Goal: Information Seeking & Learning: Learn about a topic

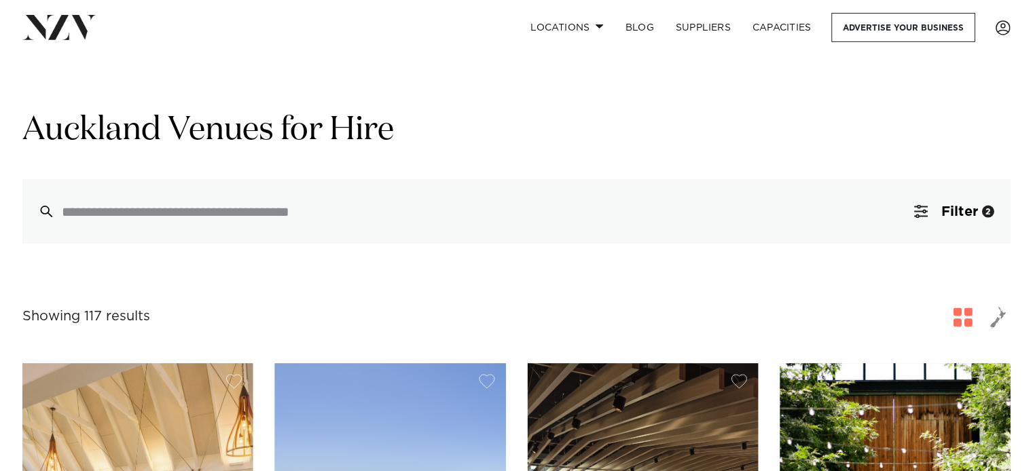
scroll to position [3742, 0]
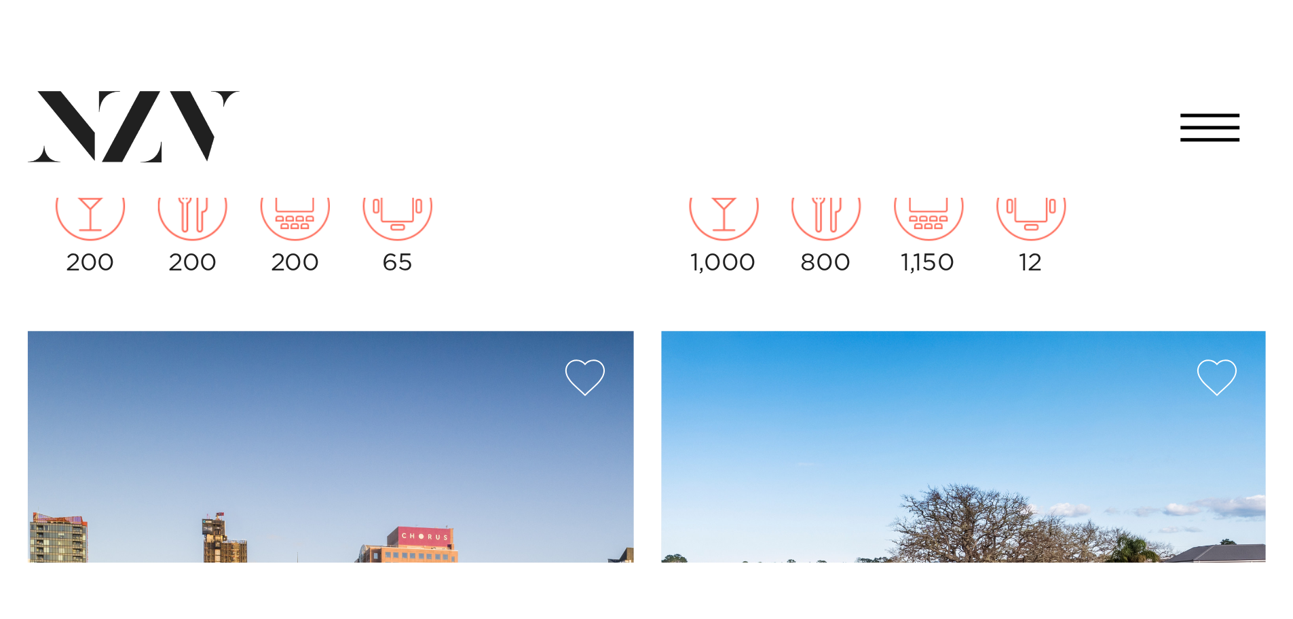
scroll to position [3737, 0]
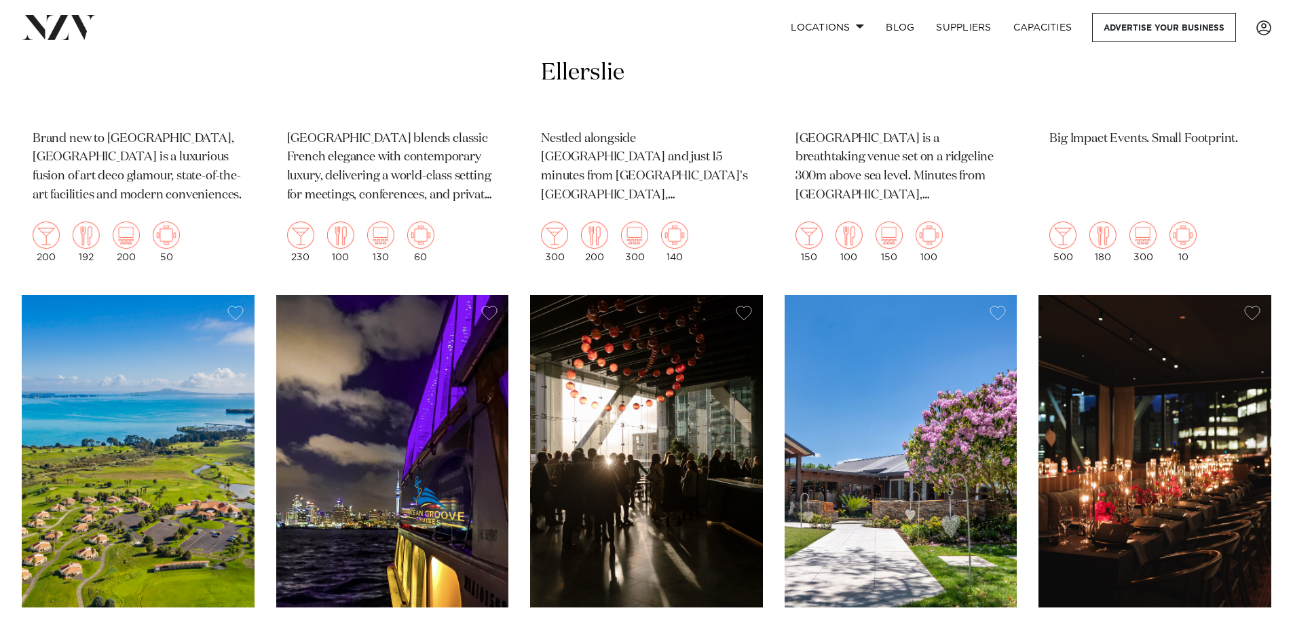
drag, startPoint x: 1143, startPoint y: 142, endPoint x: 944, endPoint y: 87, distance: 207.0
click at [1032, 142] on div "Auckland Pipiri Lane Big Impact Events. Small Footprint. 500 180 300 10" at bounding box center [1155, 137] width 233 height 272
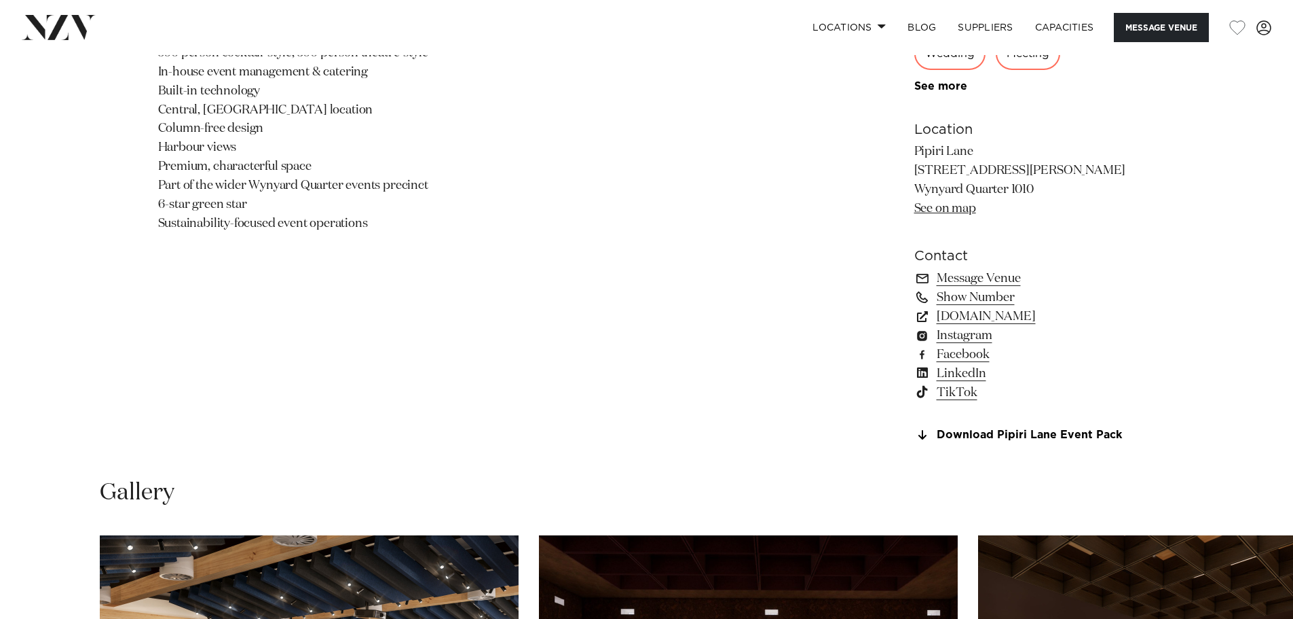
scroll to position [1290, 0]
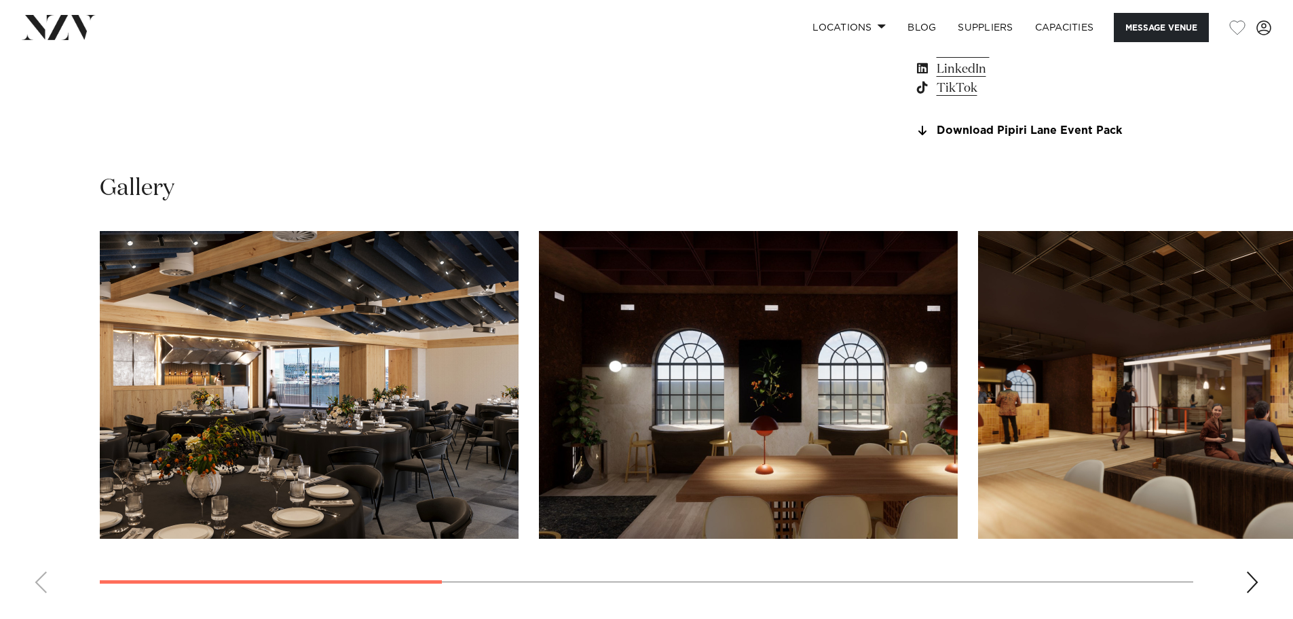
click at [1245, 578] on swiper-container at bounding box center [646, 417] width 1293 height 373
click at [1255, 578] on div "Next slide" at bounding box center [1253, 582] width 14 height 22
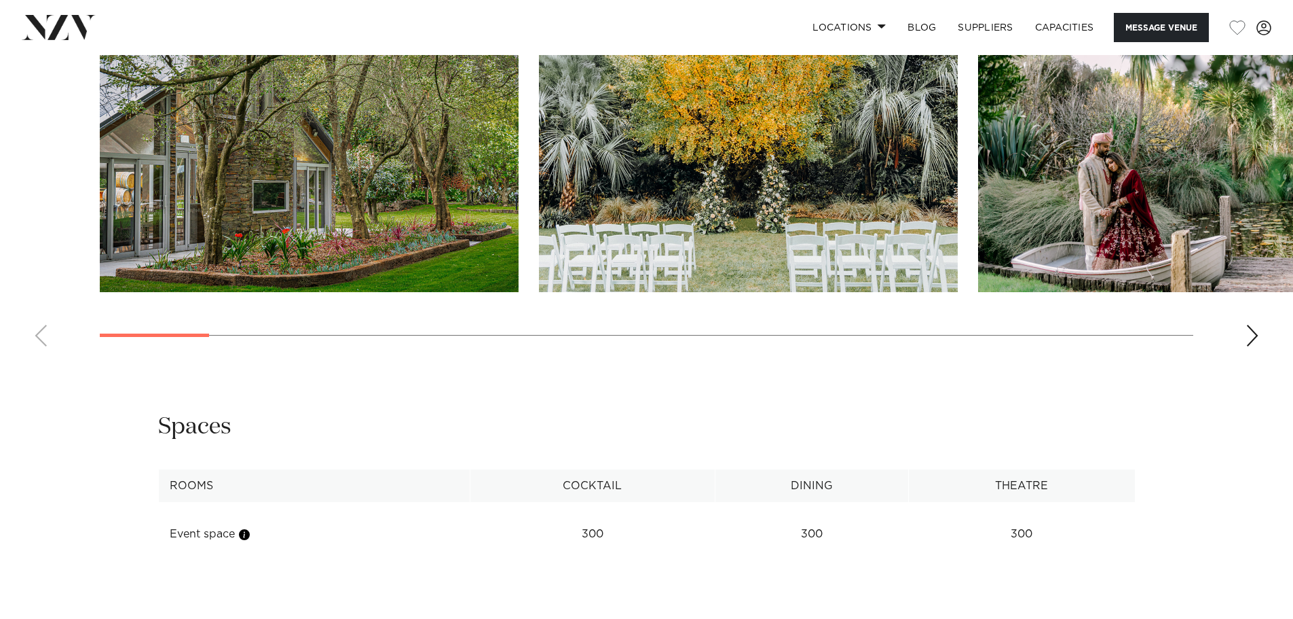
scroll to position [1388, 0]
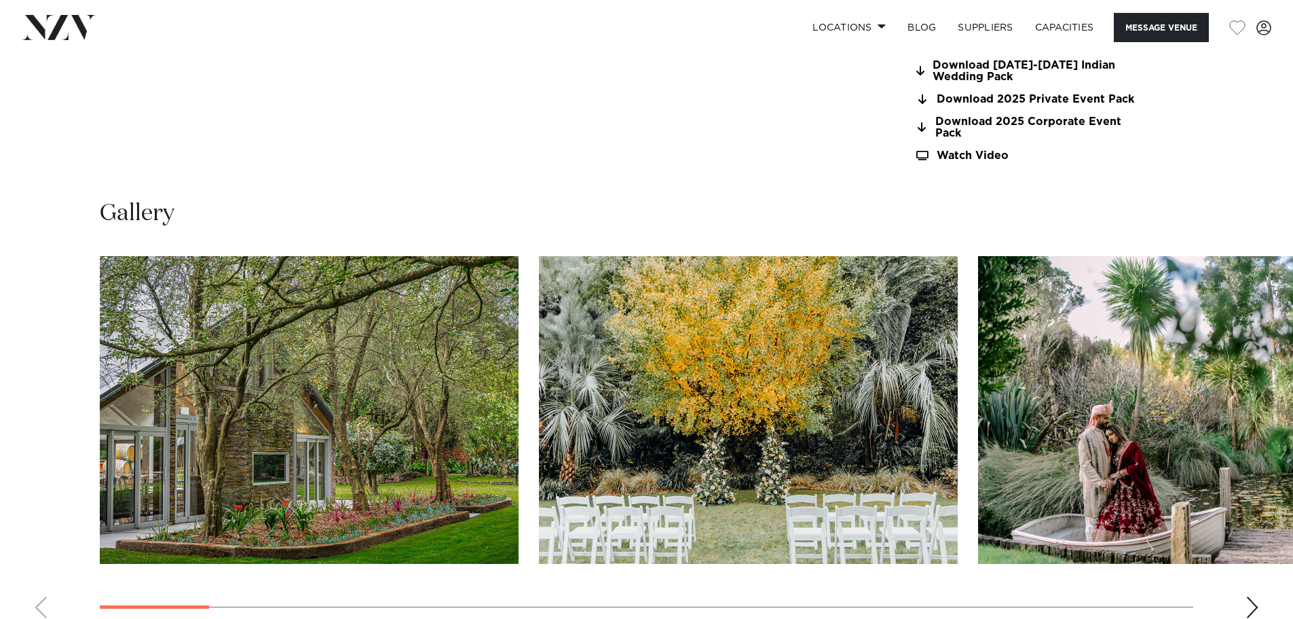
click at [1264, 551] on swiper-container at bounding box center [646, 442] width 1293 height 373
click at [1261, 566] on swiper-container at bounding box center [646, 442] width 1293 height 373
click at [1260, 574] on swiper-container at bounding box center [646, 442] width 1293 height 373
click at [1258, 596] on div "Next slide" at bounding box center [1253, 607] width 14 height 22
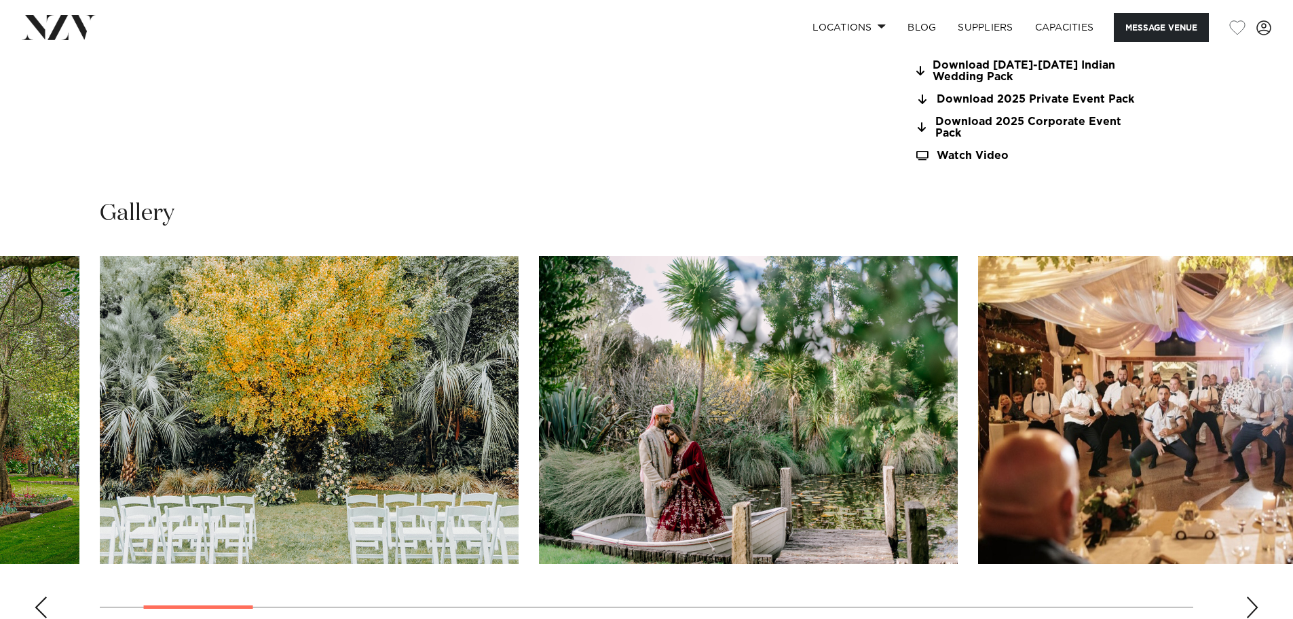
click at [1258, 596] on div "Next slide" at bounding box center [1253, 607] width 14 height 22
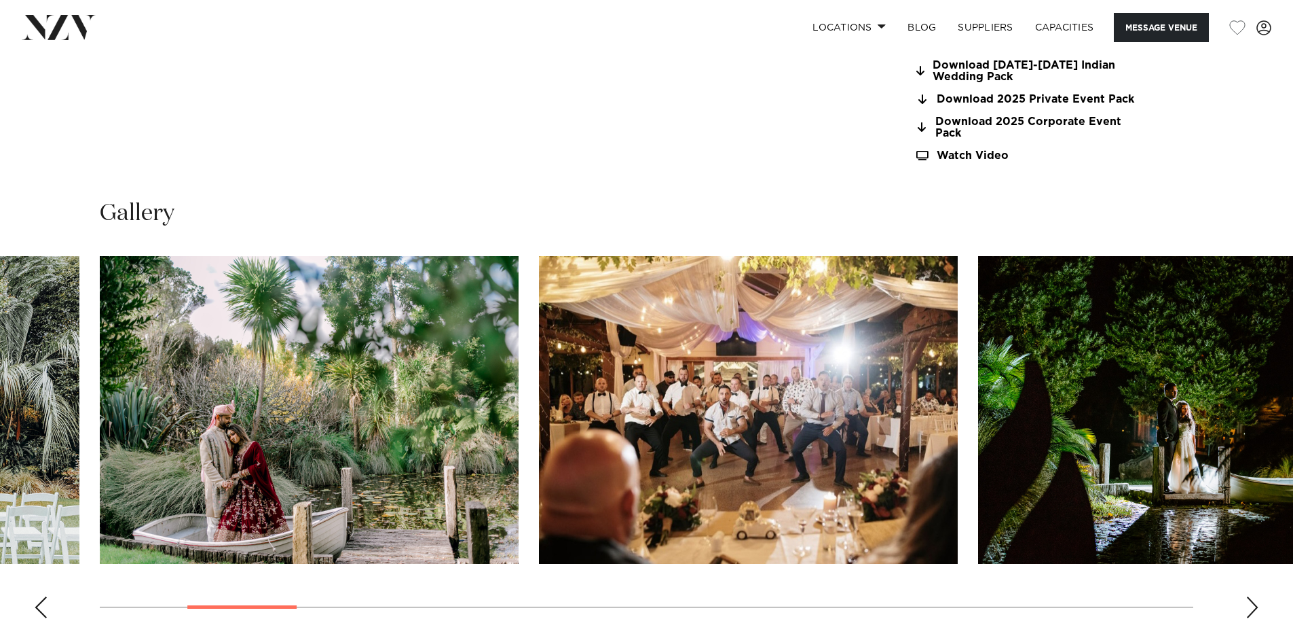
click at [1258, 596] on div "Next slide" at bounding box center [1253, 607] width 14 height 22
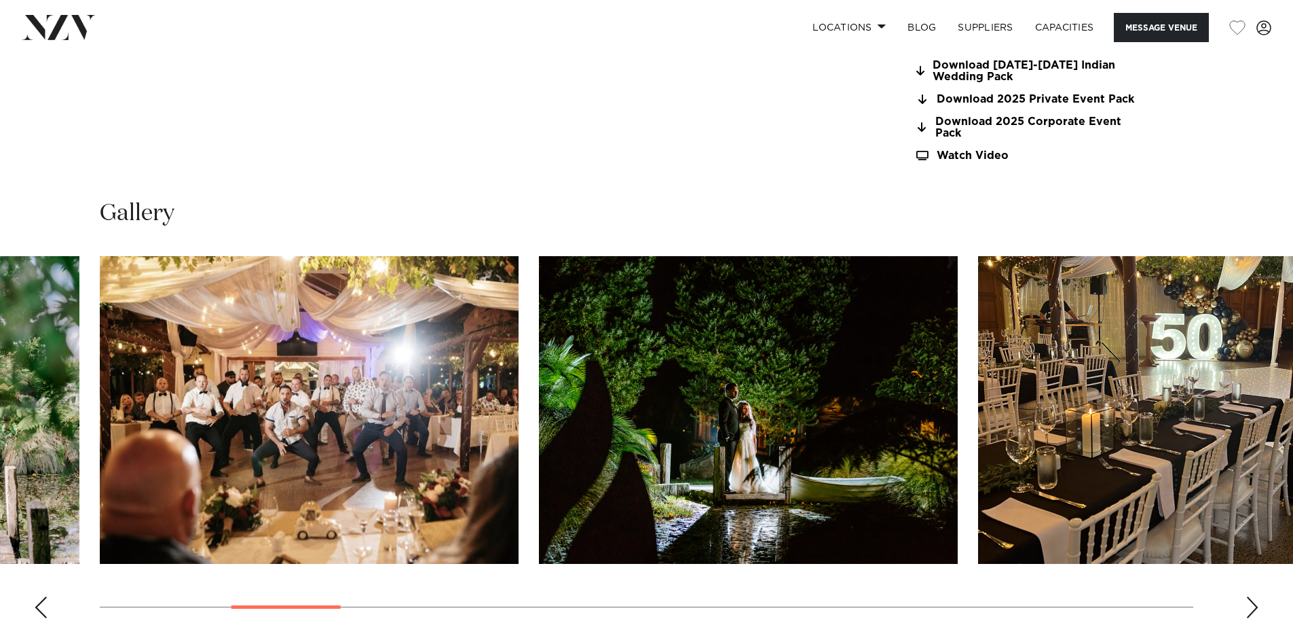
click at [1258, 596] on div "Next slide" at bounding box center [1253, 607] width 14 height 22
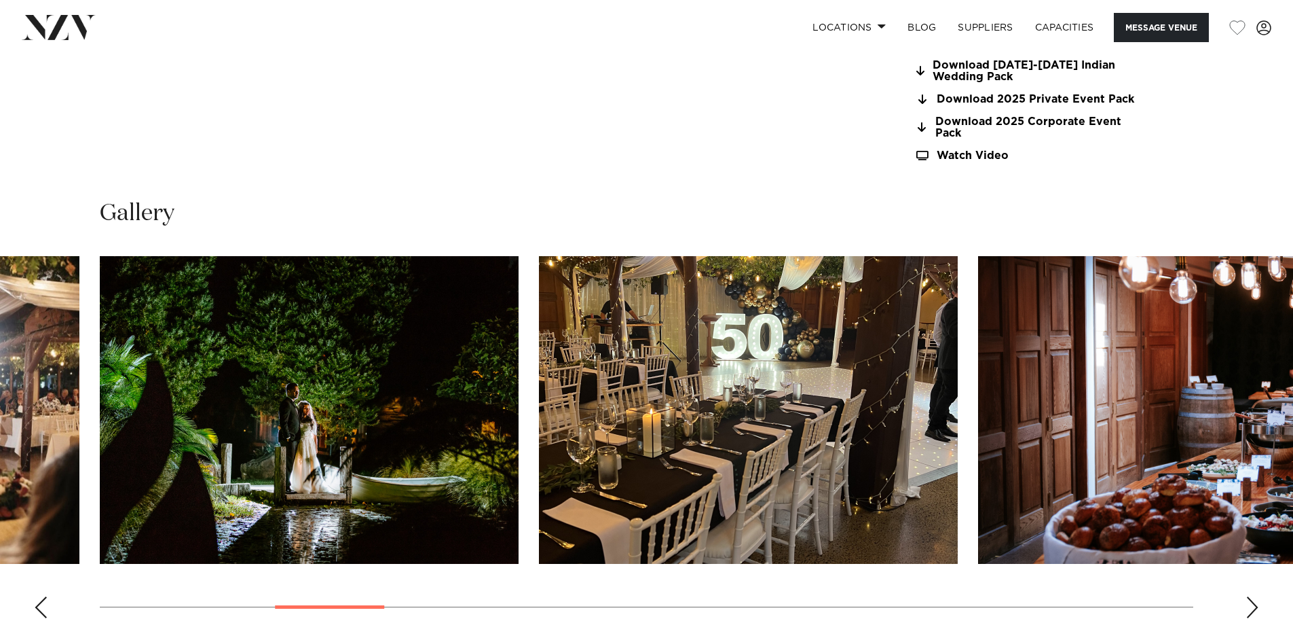
click at [1258, 596] on div "Next slide" at bounding box center [1253, 607] width 14 height 22
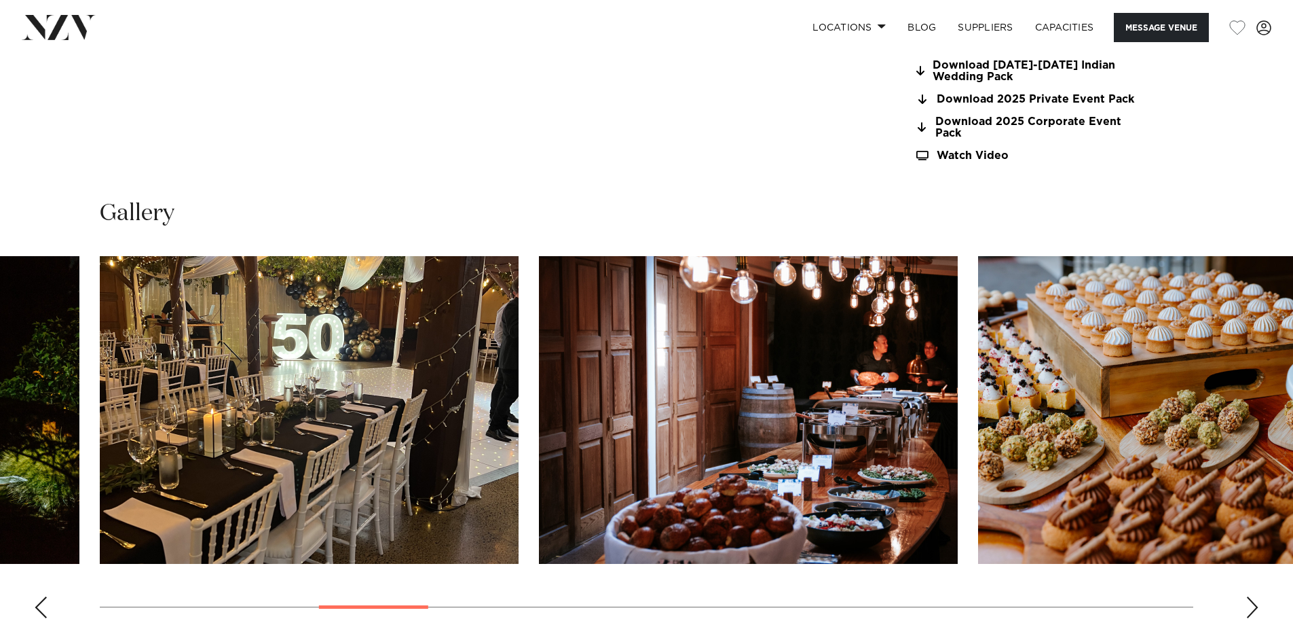
click at [1258, 596] on div "Next slide" at bounding box center [1253, 607] width 14 height 22
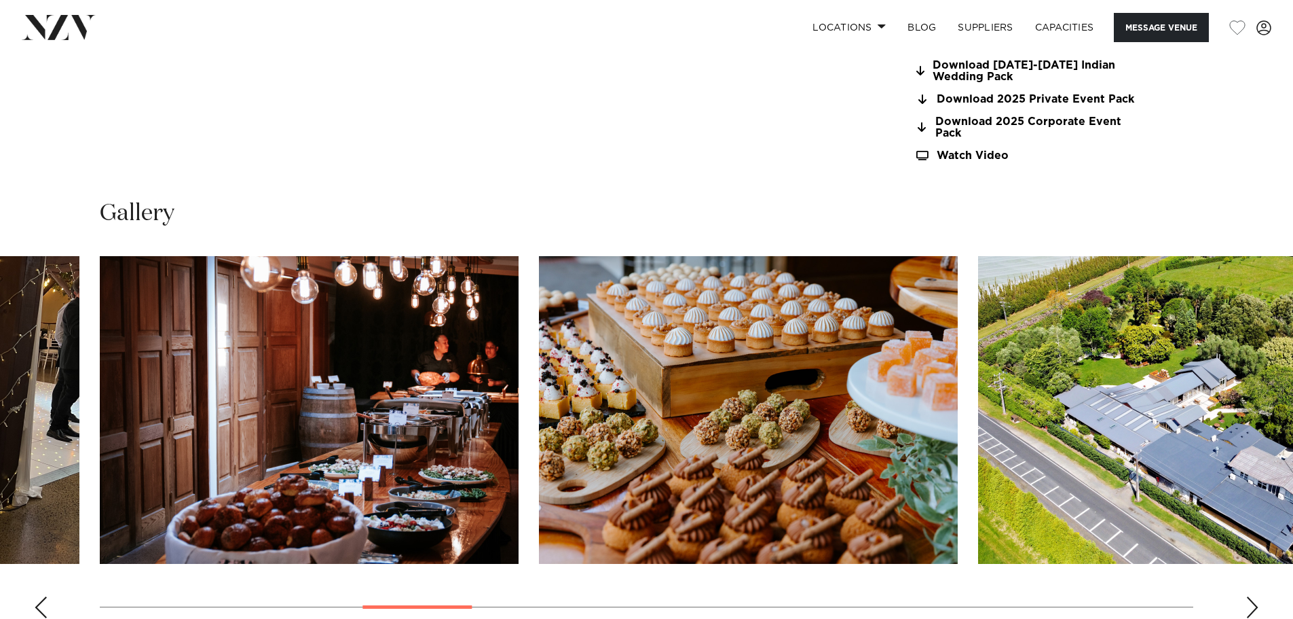
click at [1258, 596] on div "Next slide" at bounding box center [1253, 607] width 14 height 22
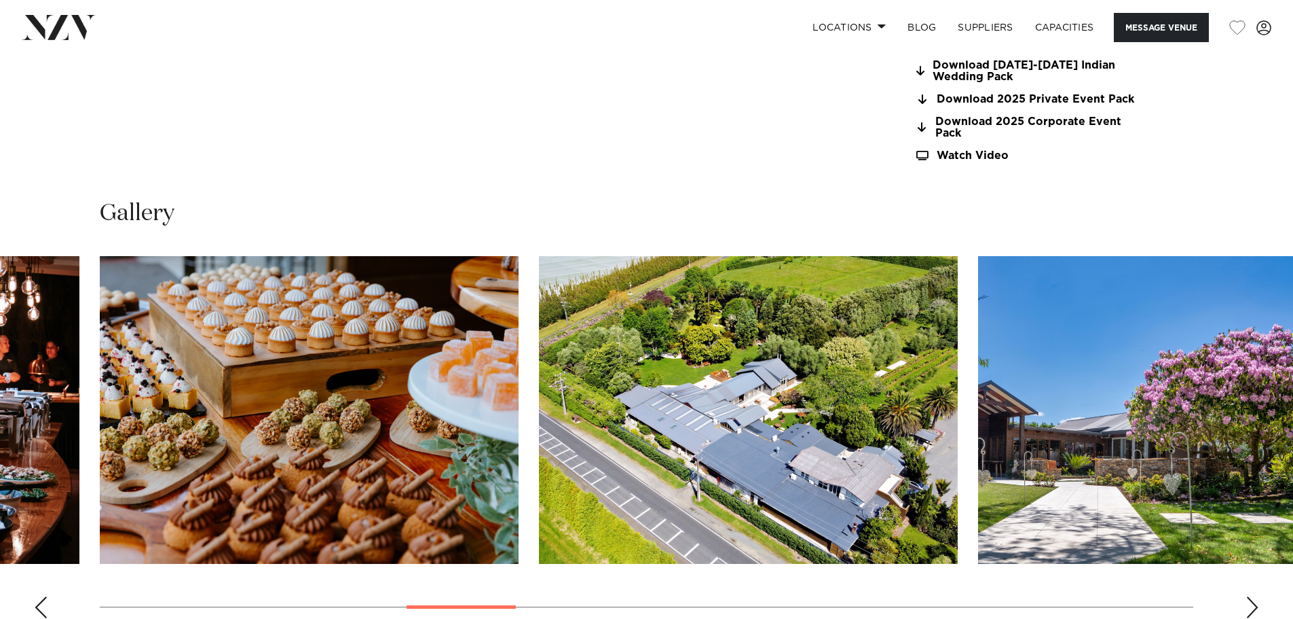
click at [1258, 596] on div "Next slide" at bounding box center [1253, 607] width 14 height 22
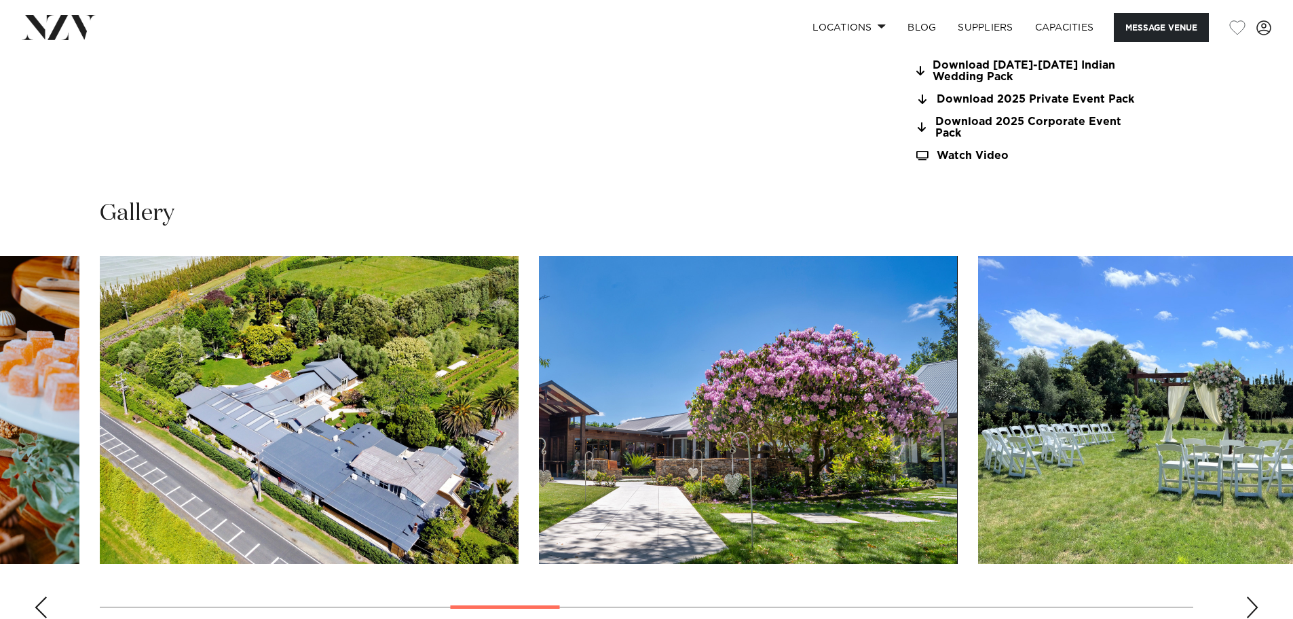
click at [1258, 596] on div "Next slide" at bounding box center [1253, 607] width 14 height 22
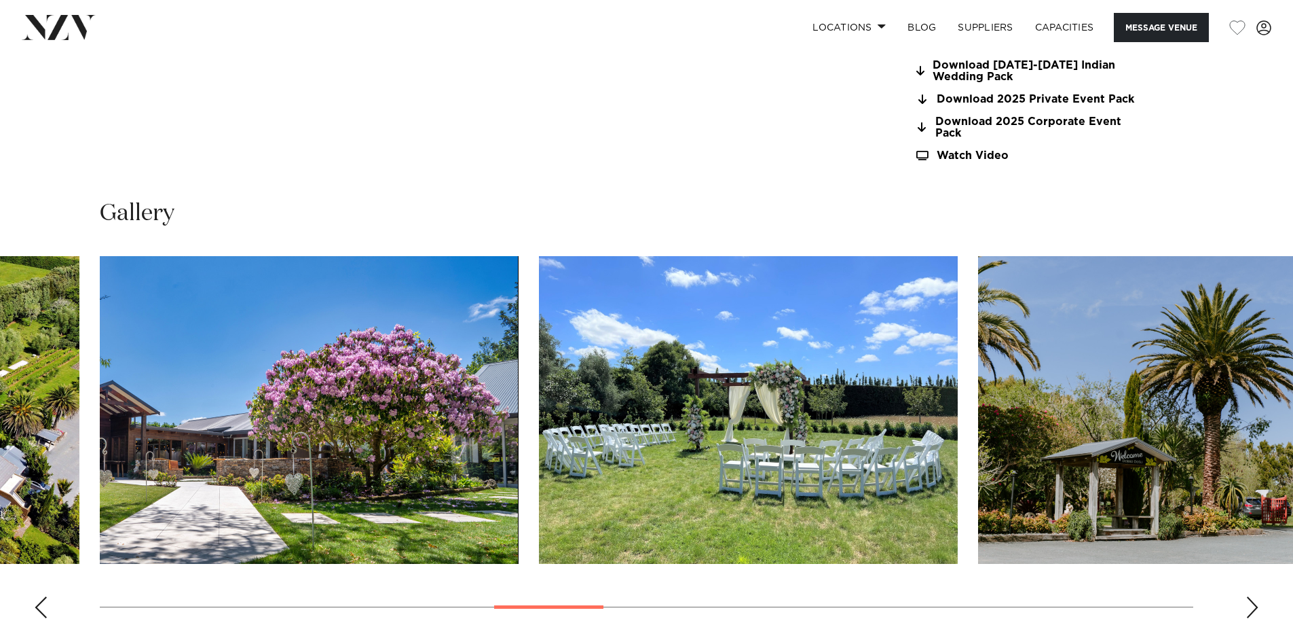
click at [1258, 596] on div "Next slide" at bounding box center [1253, 607] width 14 height 22
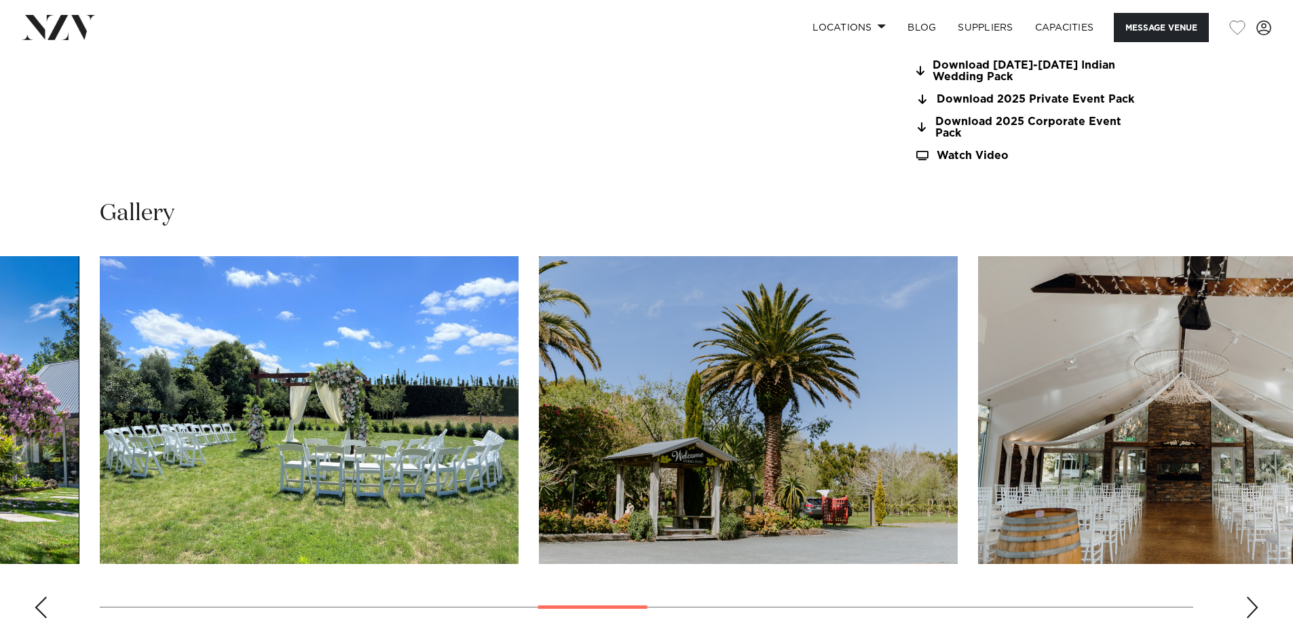
click at [1258, 596] on div "Next slide" at bounding box center [1253, 607] width 14 height 22
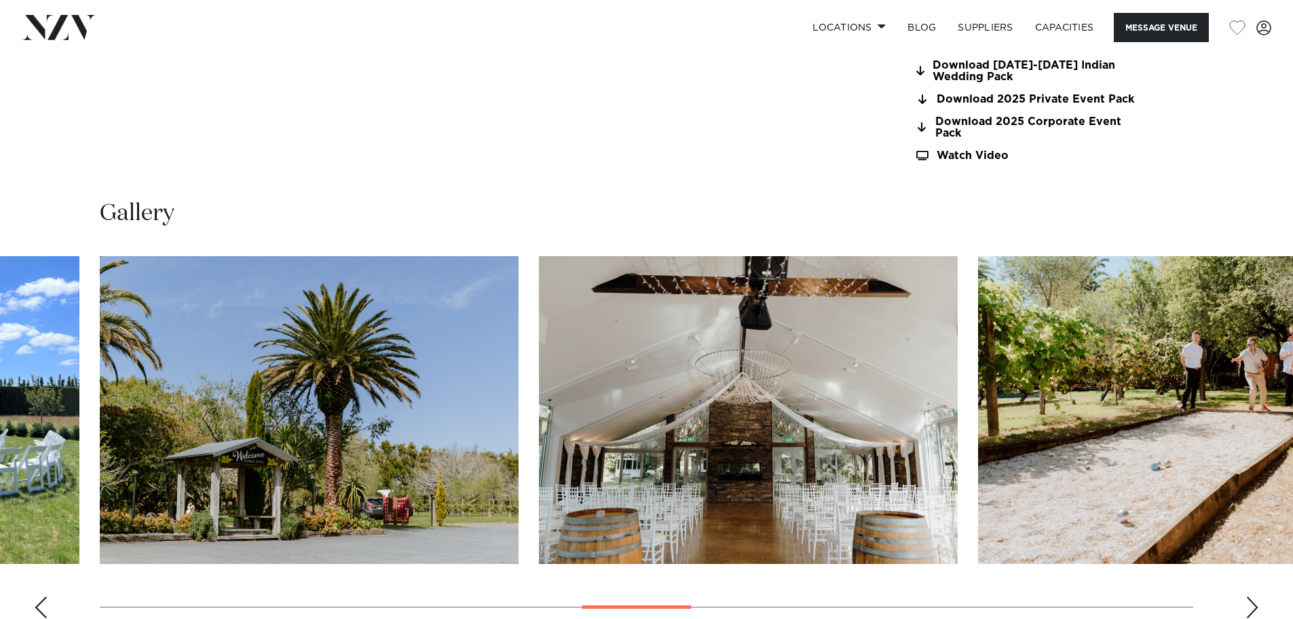
click at [1258, 596] on div "Next slide" at bounding box center [1253, 607] width 14 height 22
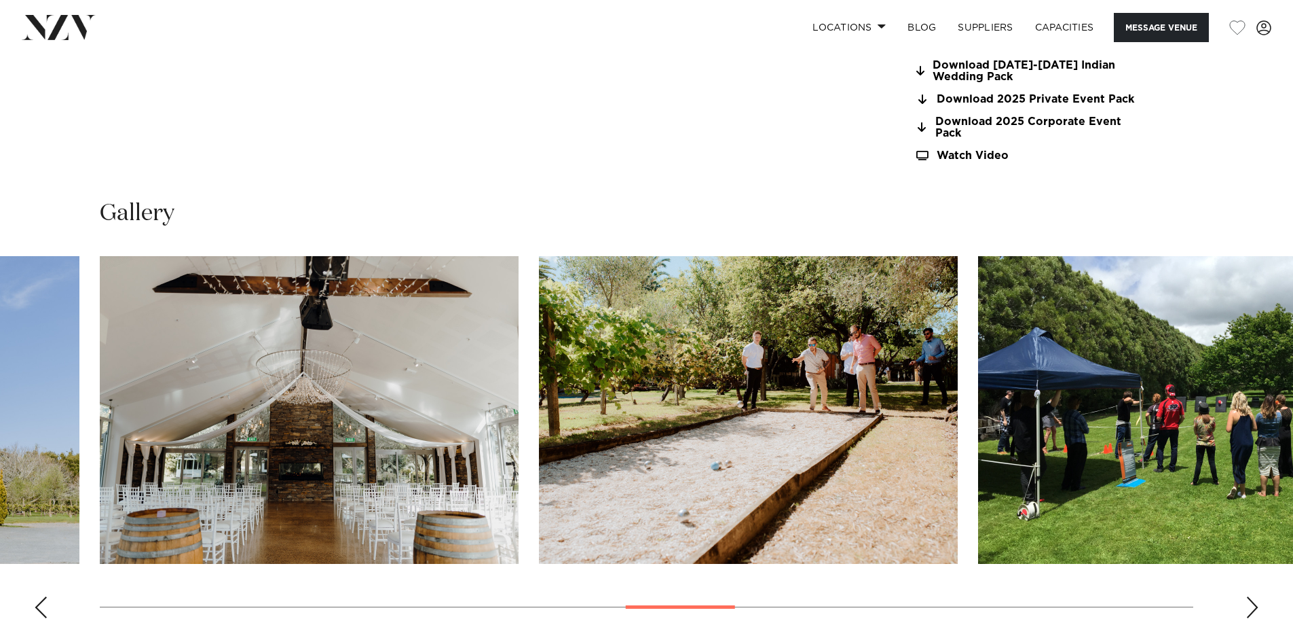
click at [1258, 596] on div "Next slide" at bounding box center [1253, 607] width 14 height 22
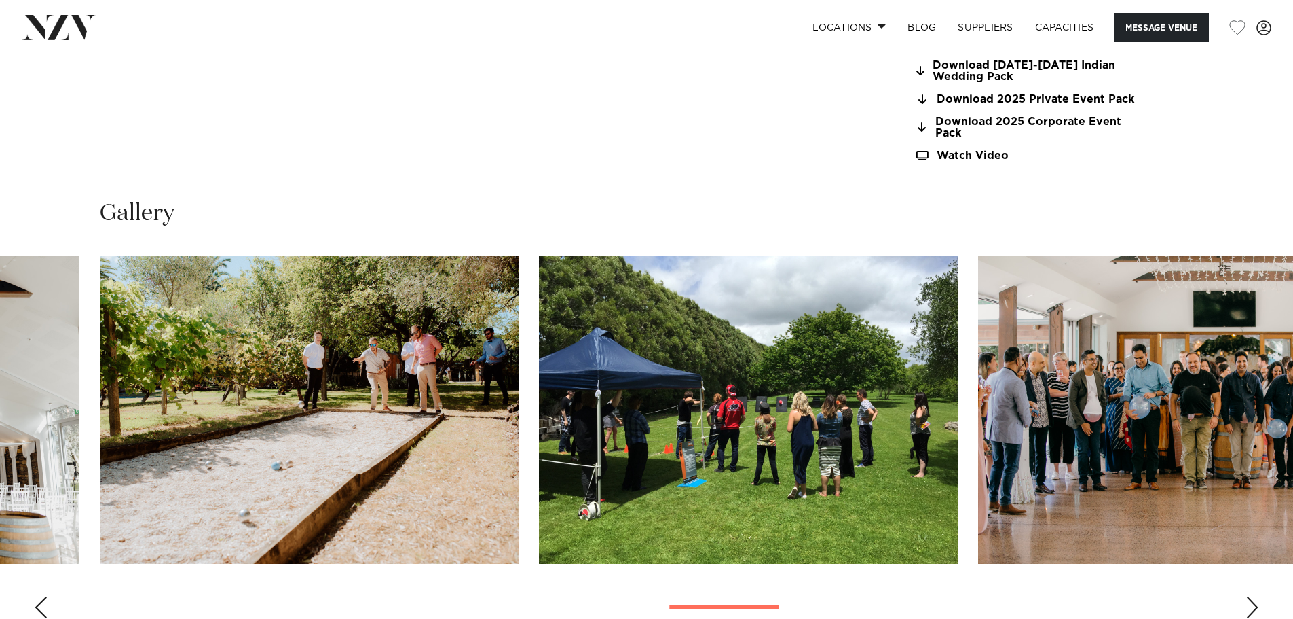
click at [1258, 596] on div "Next slide" at bounding box center [1253, 607] width 14 height 22
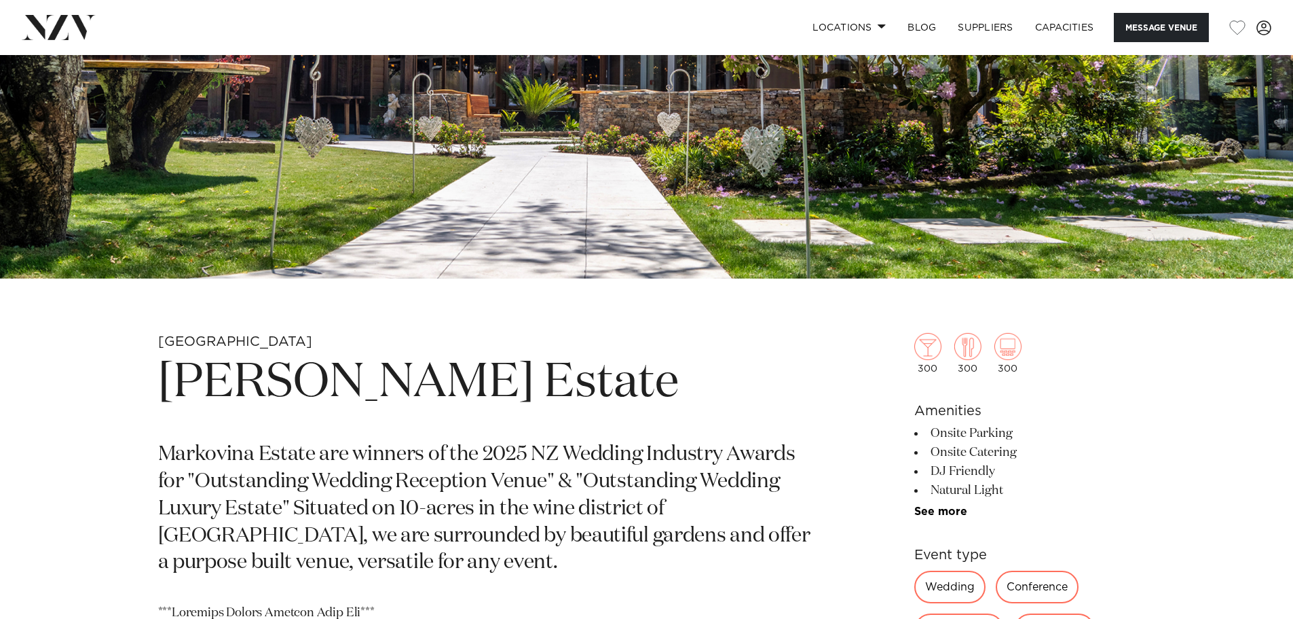
scroll to position [777, 0]
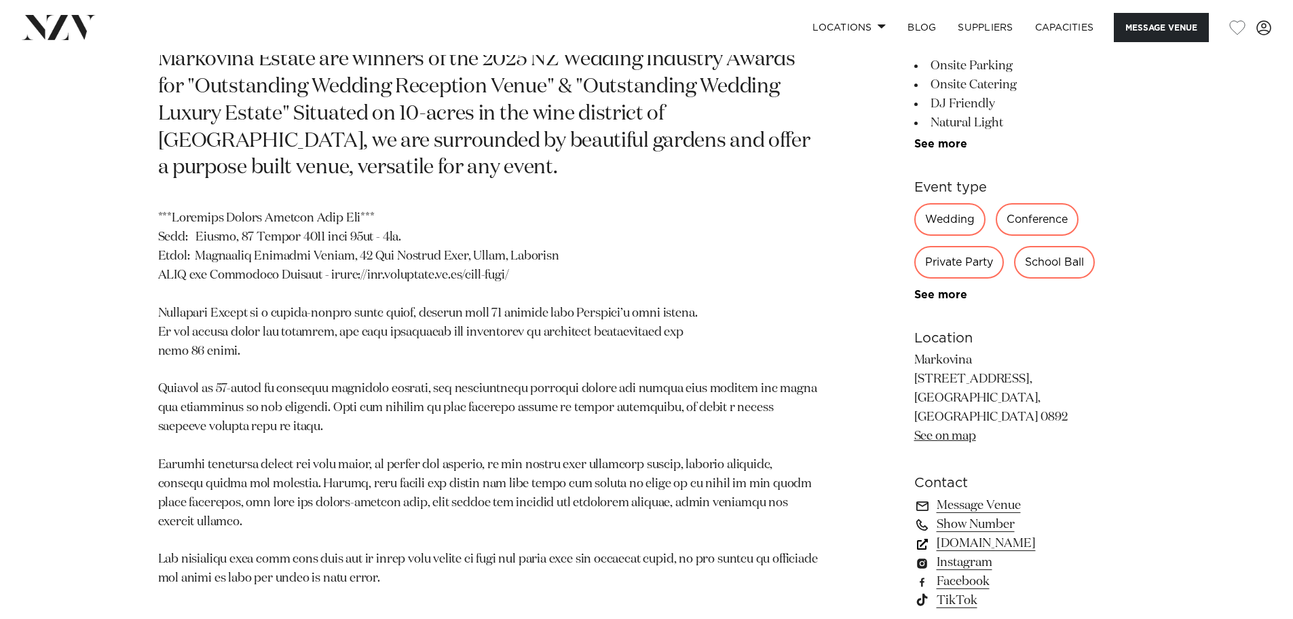
click at [1023, 534] on link "[DOMAIN_NAME]" at bounding box center [1025, 543] width 221 height 19
